Goal: Task Accomplishment & Management: Use online tool/utility

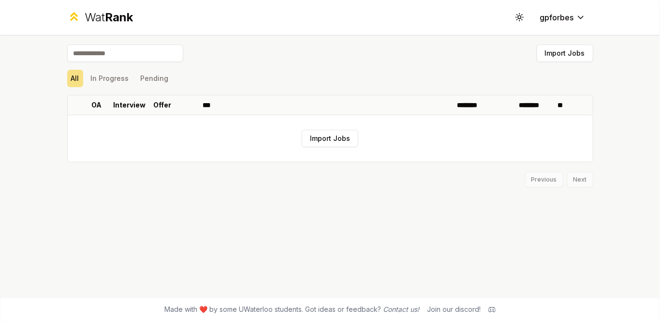
click at [564, 55] on button "Import Jobs" at bounding box center [565, 53] width 57 height 17
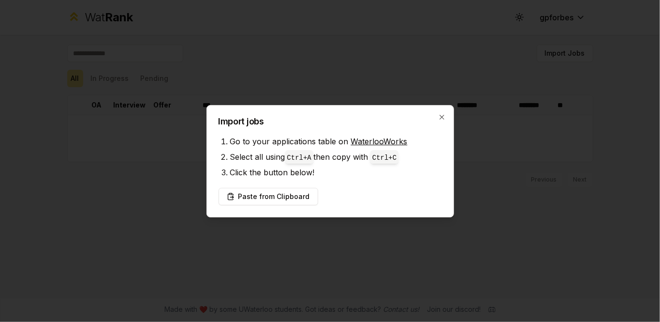
click at [386, 142] on link "WaterlooWorks" at bounding box center [379, 141] width 57 height 10
drag, startPoint x: 0, startPoint y: 0, endPoint x: 295, endPoint y: 196, distance: 354.2
click at [295, 196] on button "Paste from Clipboard" at bounding box center [269, 196] width 100 height 17
click at [404, 223] on div at bounding box center [330, 161] width 660 height 322
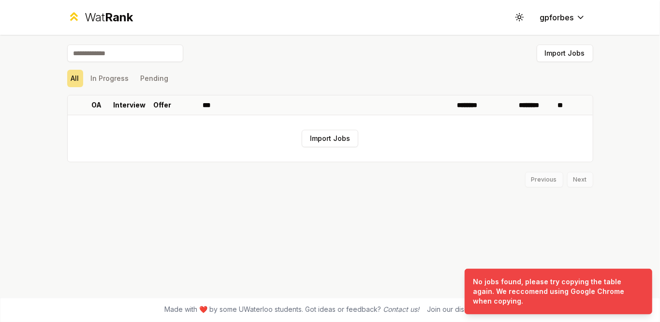
click at [344, 149] on td "Import Jobs" at bounding box center [330, 138] width 525 height 46
click at [343, 142] on button "Import Jobs" at bounding box center [330, 138] width 57 height 17
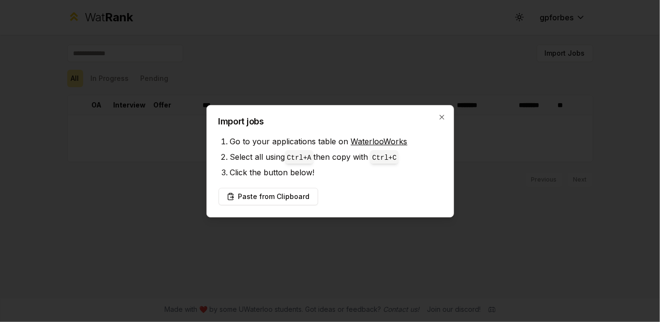
click at [261, 195] on button "Paste from Clipboard" at bounding box center [269, 196] width 100 height 17
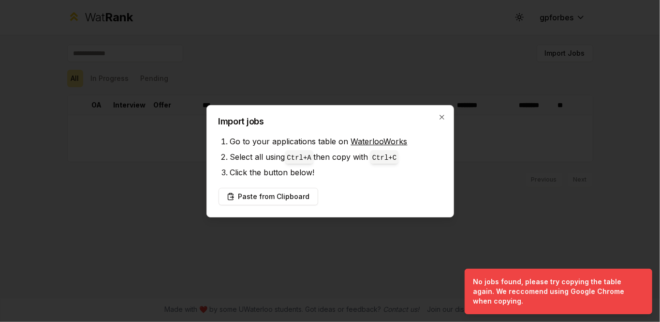
click at [277, 200] on button "Paste from Clipboard" at bounding box center [269, 196] width 100 height 17
click at [445, 120] on icon "button" at bounding box center [442, 117] width 8 height 8
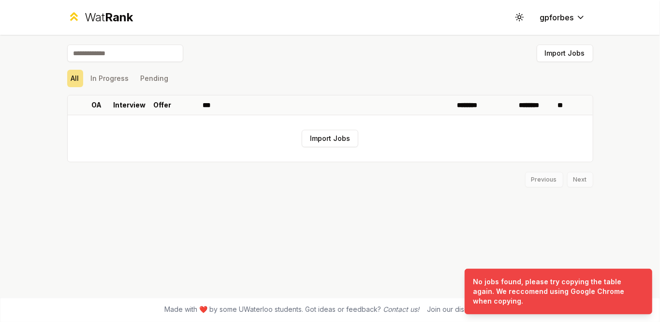
click at [520, 20] on icon at bounding box center [519, 17] width 9 height 9
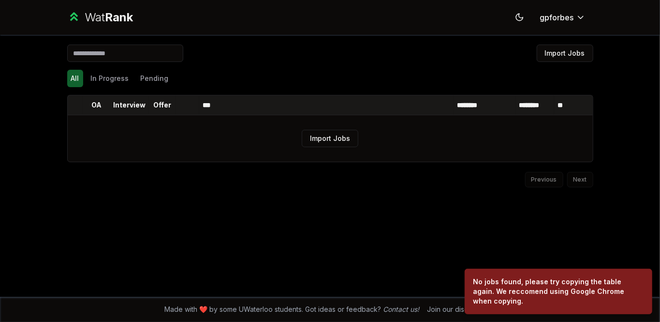
click at [561, 18] on html "Wat Rank Toggle theme gpforbes Import Jobs All In Progress Pending OA Interview…" at bounding box center [330, 161] width 660 height 322
